Goal: Information Seeking & Learning: Learn about a topic

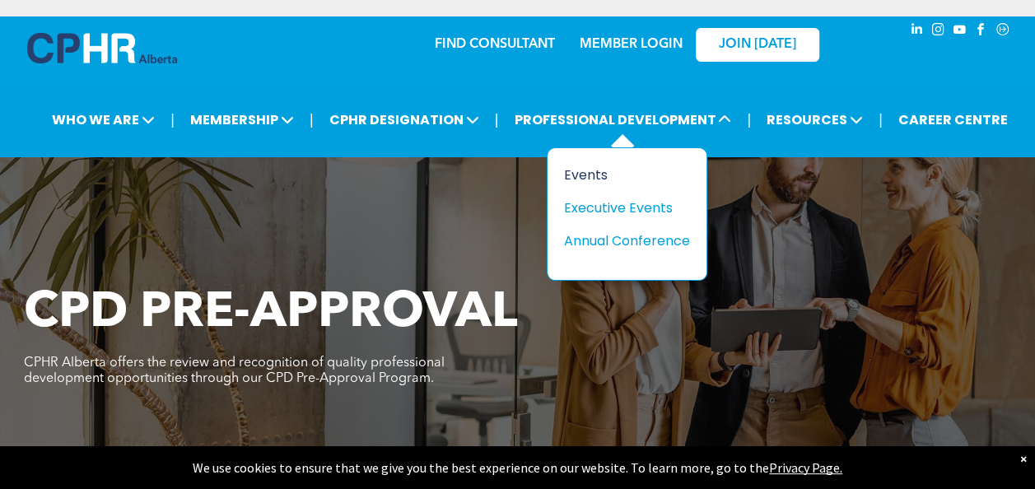
click at [586, 165] on div "Events" at bounding box center [621, 175] width 114 height 21
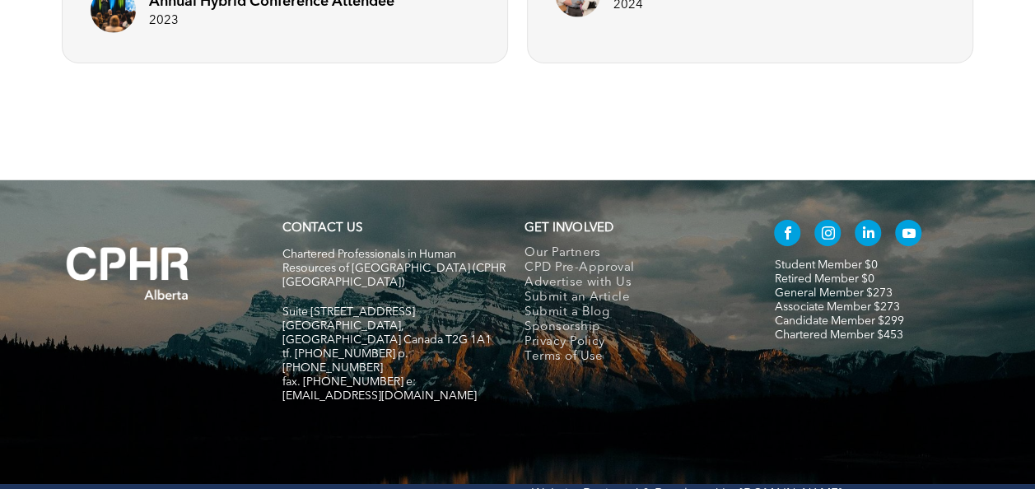
scroll to position [2666, 0]
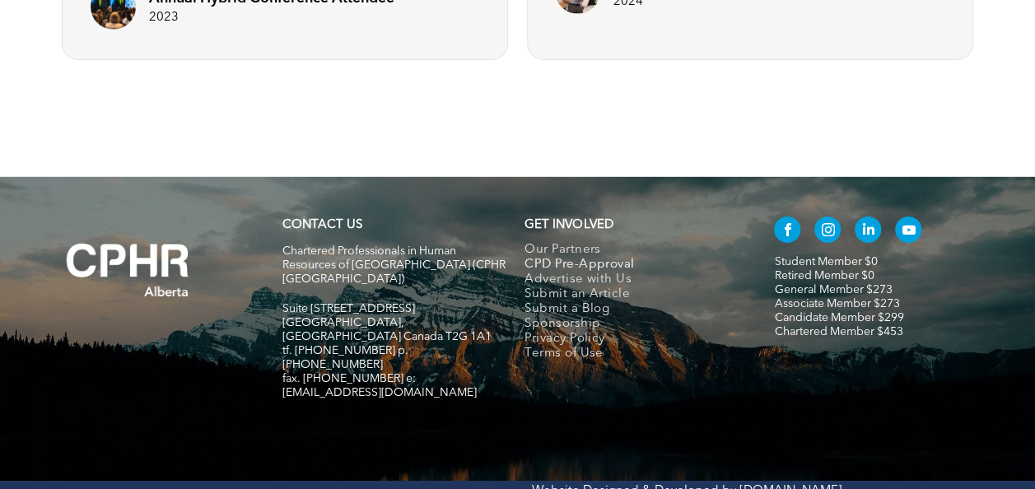
click at [640, 268] on link "CPD Pre-Approval" at bounding box center [632, 265] width 216 height 15
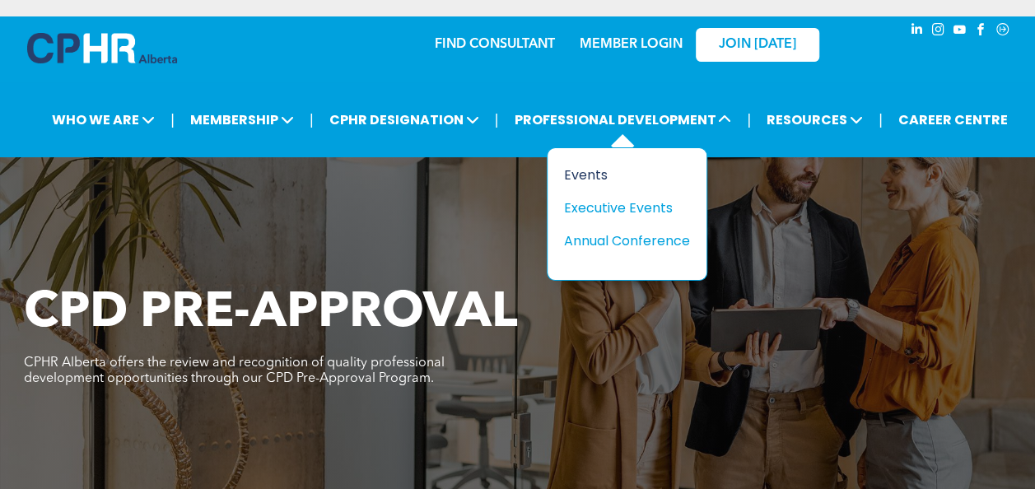
click at [600, 165] on div "Events" at bounding box center [621, 175] width 114 height 21
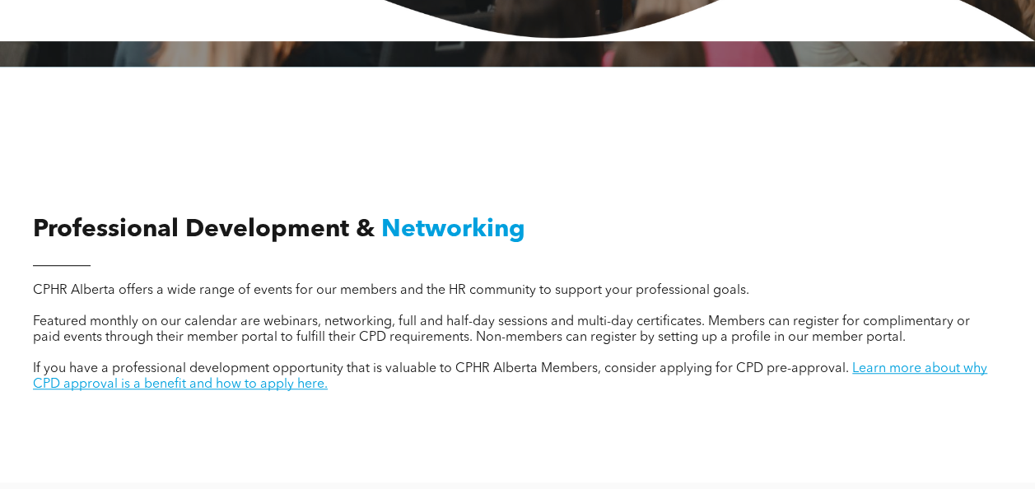
scroll to position [481, 0]
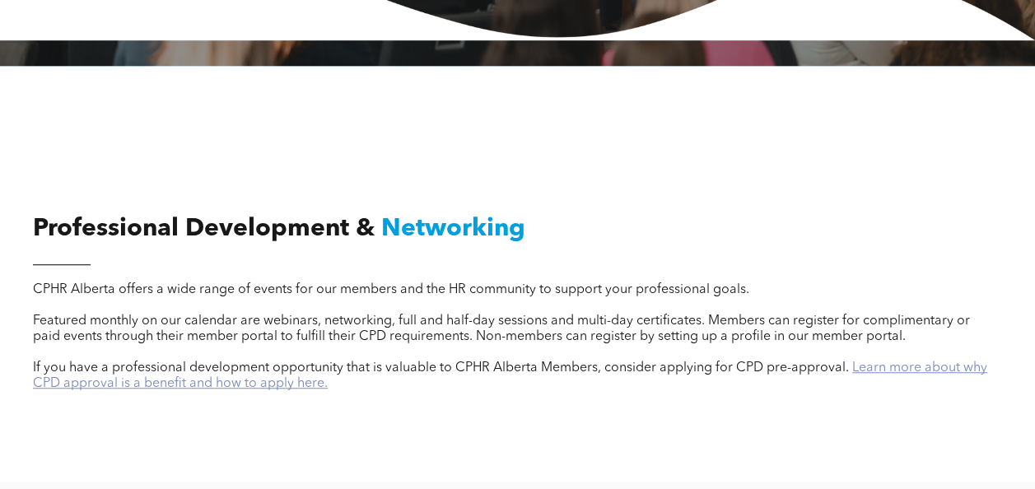
click at [866, 361] on link "Learn more about why CPD approval is a benefit and how to apply here." at bounding box center [510, 375] width 954 height 29
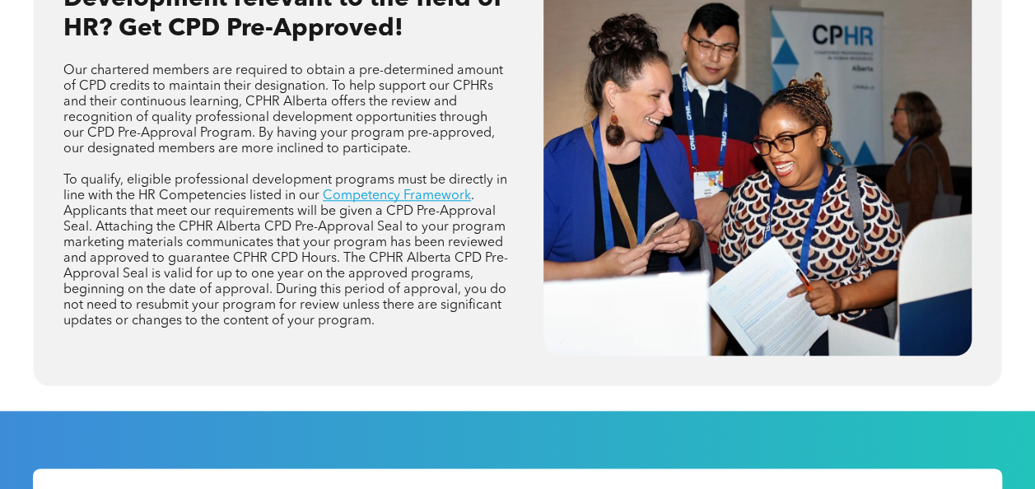
scroll to position [761, 0]
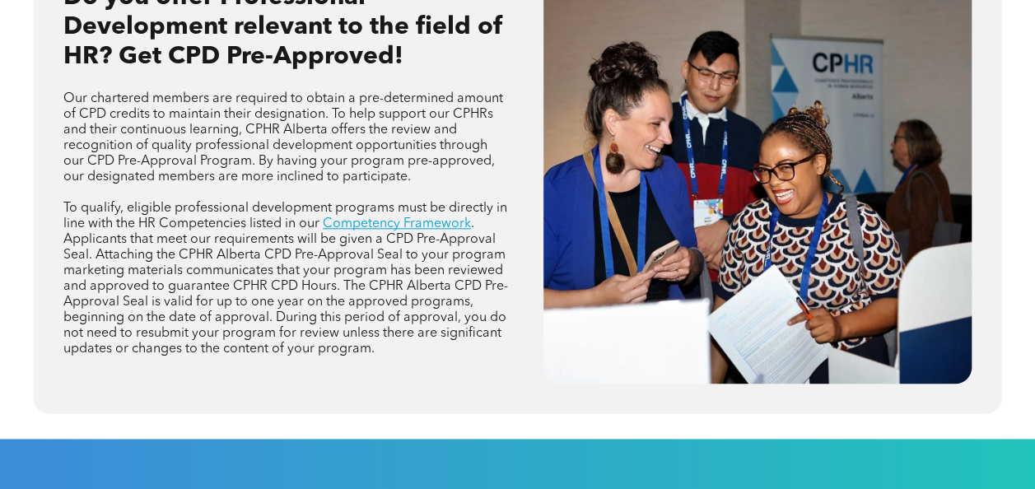
scroll to position [761, 0]
